Goal: Task Accomplishment & Management: Manage account settings

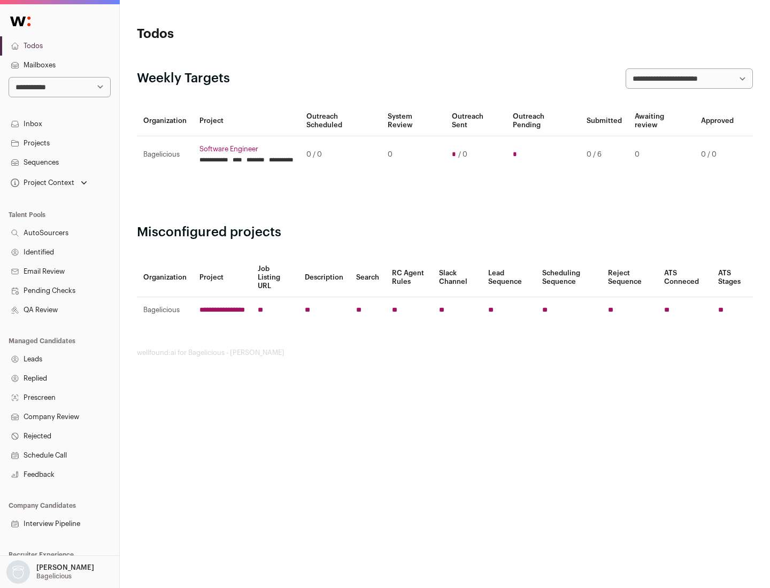
click at [59, 143] on link "Projects" at bounding box center [59, 143] width 119 height 19
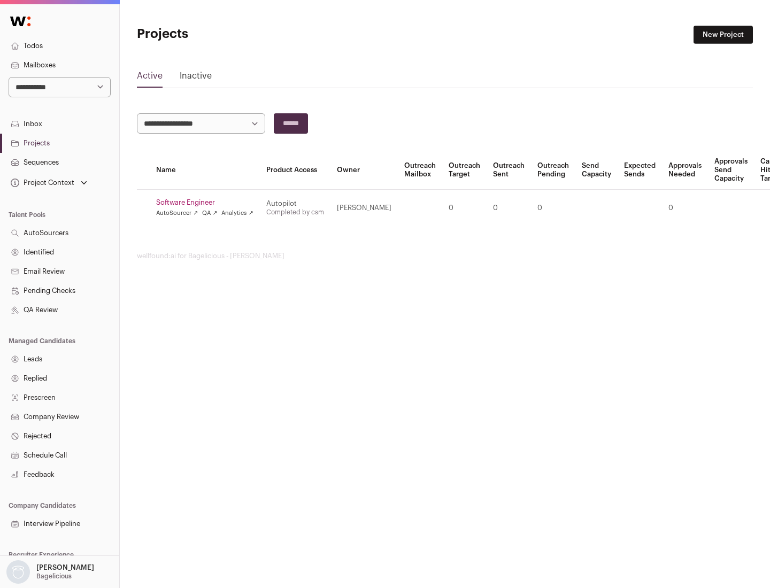
click at [208, 203] on link "Software Engineer" at bounding box center [204, 202] width 97 height 9
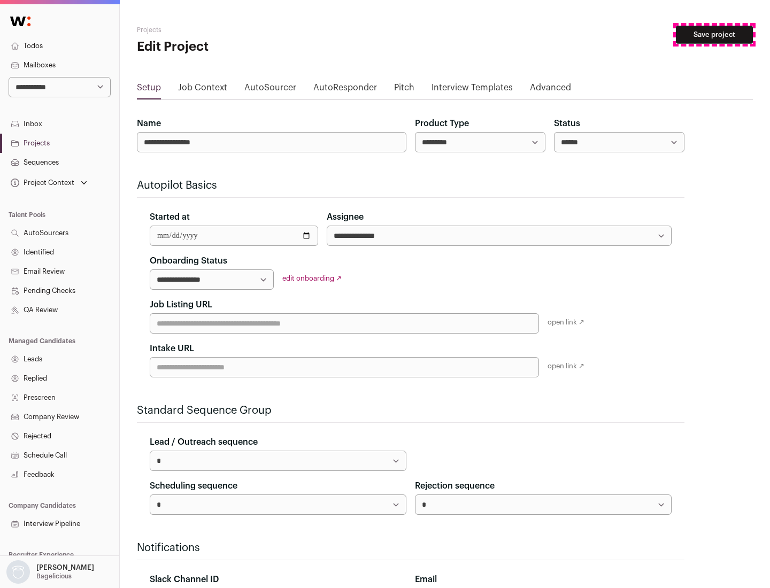
click at [714, 35] on button "Save project" at bounding box center [714, 35] width 77 height 18
